Goal: Check status: Check status

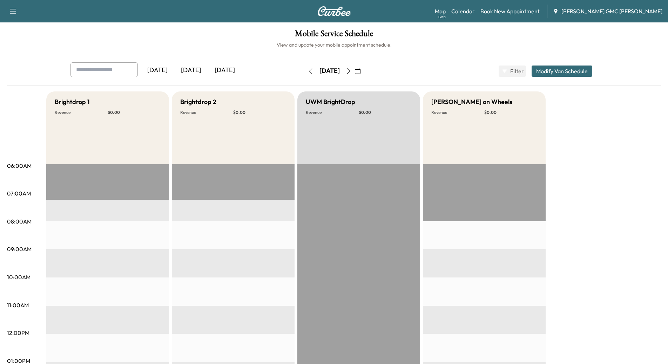
click at [192, 67] on div "[DATE]" at bounding box center [191, 70] width 34 height 16
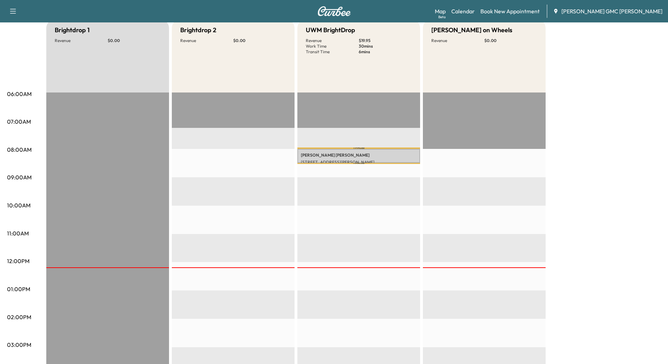
scroll to position [105, 0]
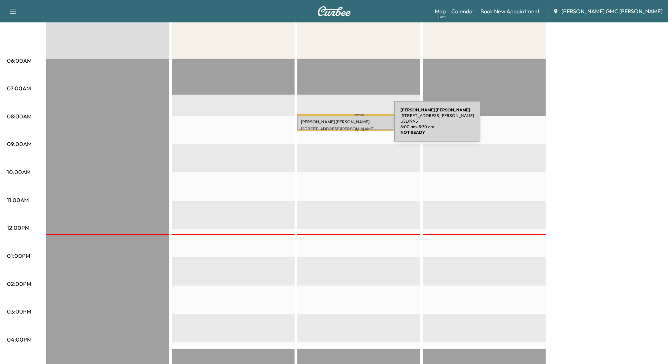
click at [341, 125] on div "[PERSON_NAME] [STREET_ADDRESS][PERSON_NAME] USD 19.95 8:00 am - 8:30 am" at bounding box center [358, 123] width 123 height 14
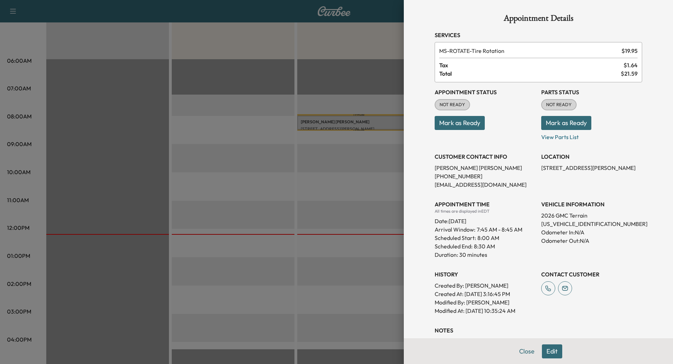
click at [524, 354] on button "Close" at bounding box center [527, 352] width 25 height 14
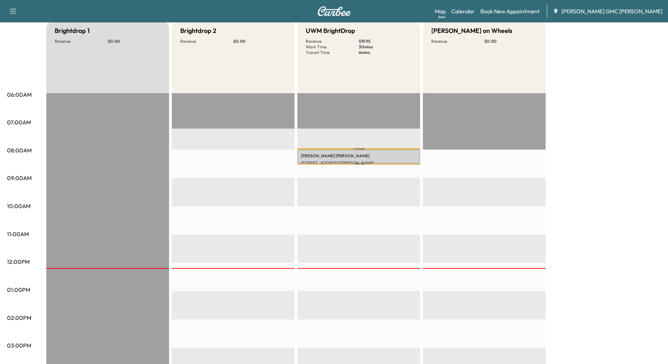
scroll to position [0, 0]
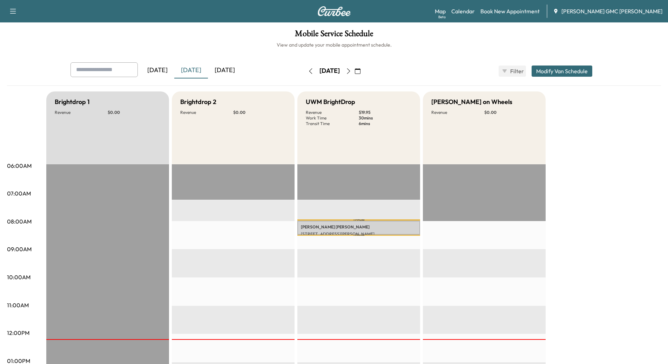
click at [224, 70] on div "[DATE]" at bounding box center [225, 70] width 34 height 16
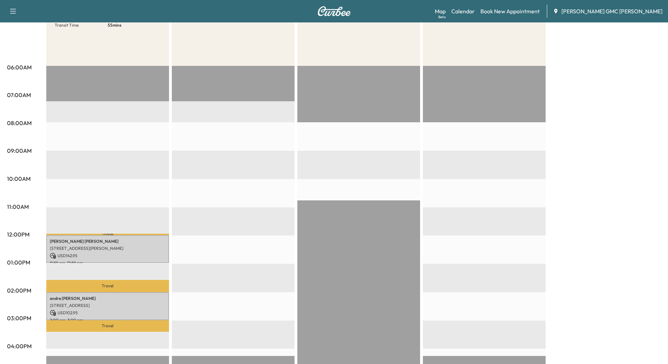
scroll to position [105, 0]
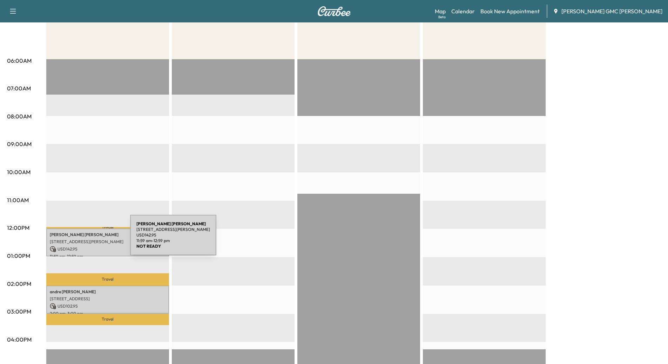
click at [77, 240] on p "[STREET_ADDRESS][PERSON_NAME]" at bounding box center [108, 242] width 116 height 6
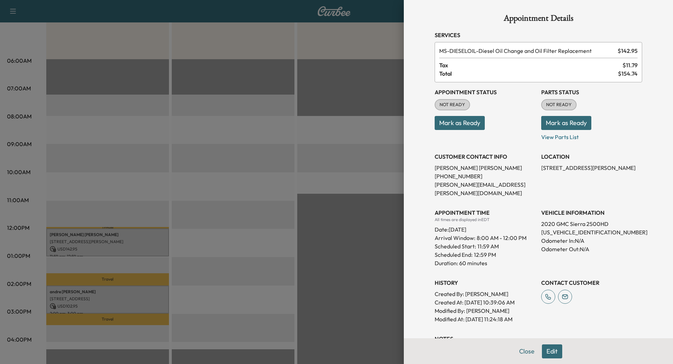
drag, startPoint x: 516, startPoint y: 350, endPoint x: 488, endPoint y: 325, distance: 37.3
click at [516, 350] on button "Close" at bounding box center [527, 352] width 25 height 14
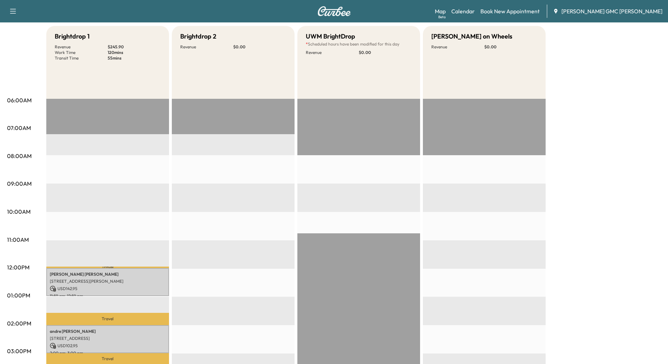
scroll to position [70, 0]
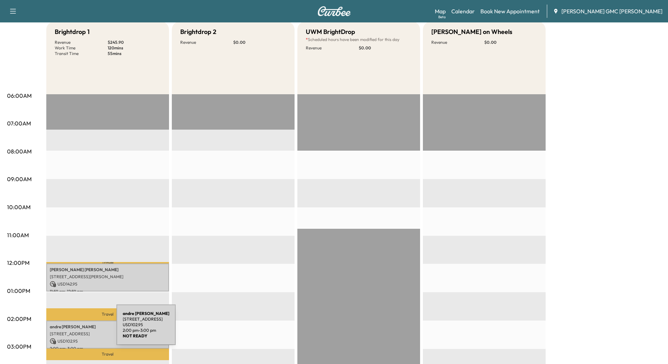
click at [64, 331] on p "[STREET_ADDRESS]" at bounding box center [108, 334] width 116 height 6
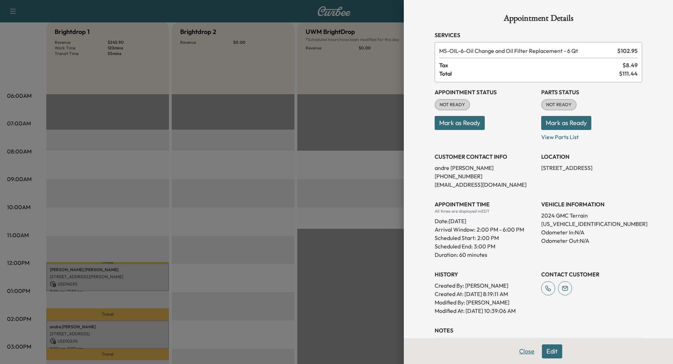
click at [524, 353] on button "Close" at bounding box center [527, 352] width 25 height 14
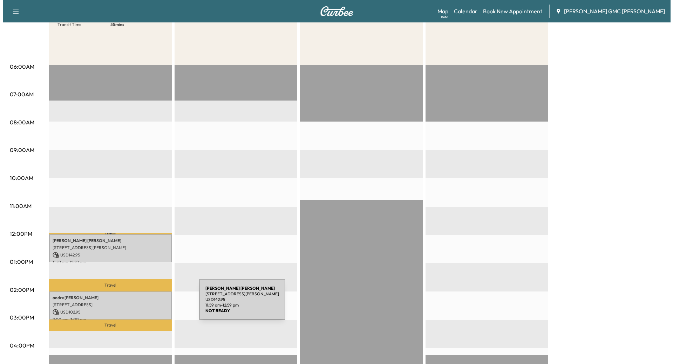
scroll to position [105, 0]
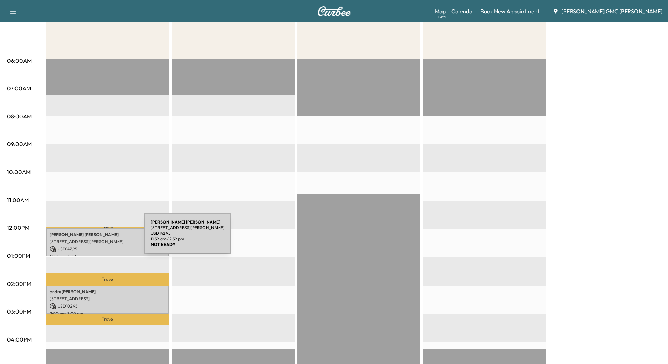
click at [92, 239] on p "[STREET_ADDRESS][PERSON_NAME]" at bounding box center [108, 242] width 116 height 6
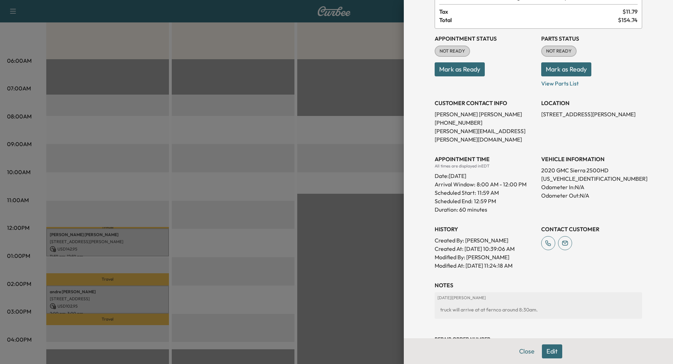
scroll to position [70, 0]
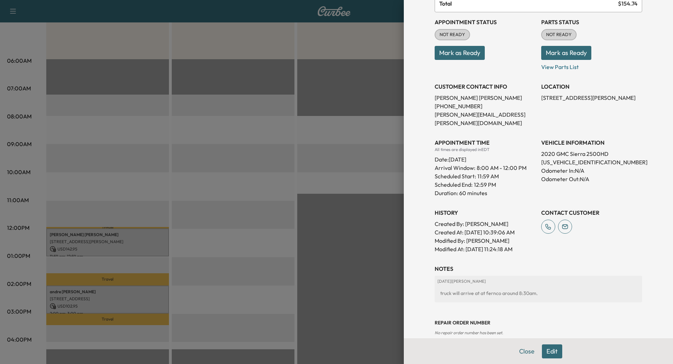
click at [578, 158] on p "[US_VEHICLE_IDENTIFICATION_NUMBER]" at bounding box center [591, 162] width 101 height 8
copy p "[US_VEHICLE_IDENTIFICATION_NUMBER]"
